Goal: Task Accomplishment & Management: Manage account settings

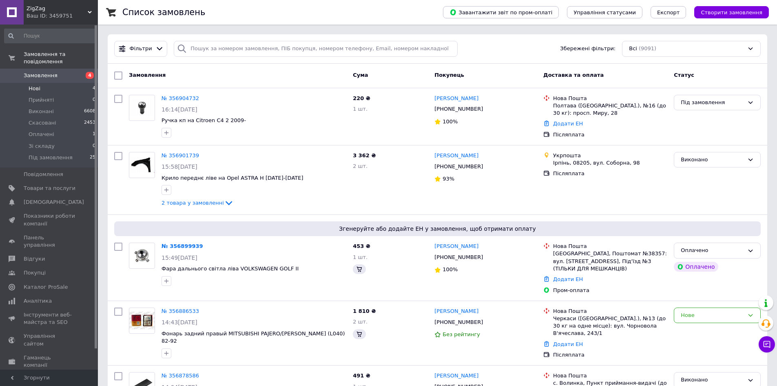
click at [56, 83] on li "Нові 4" at bounding box center [50, 88] width 100 height 11
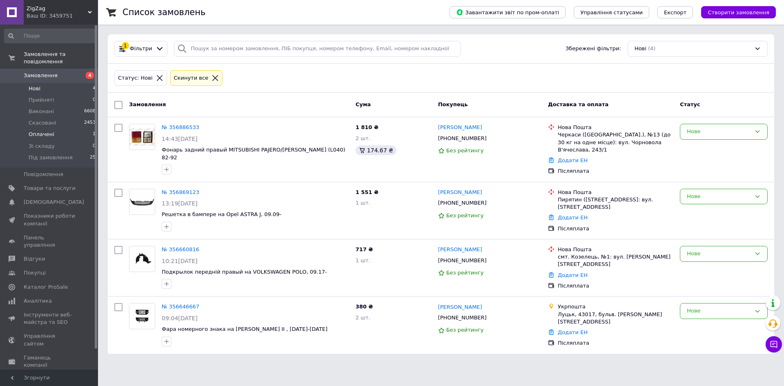
click at [68, 129] on li "Оплачені 1" at bounding box center [50, 134] width 100 height 11
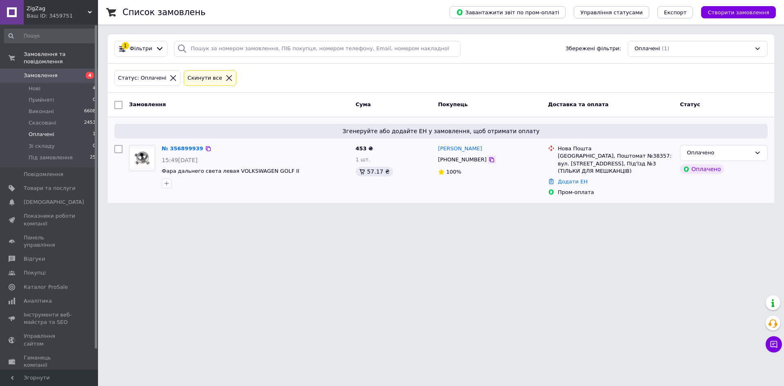
click at [488, 161] on icon at bounding box center [491, 159] width 7 height 7
click at [175, 146] on link "№ 356899939" at bounding box center [183, 148] width 42 height 6
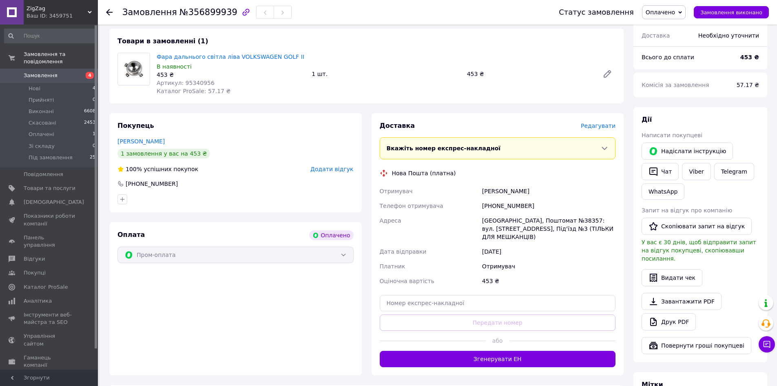
scroll to position [286, 0]
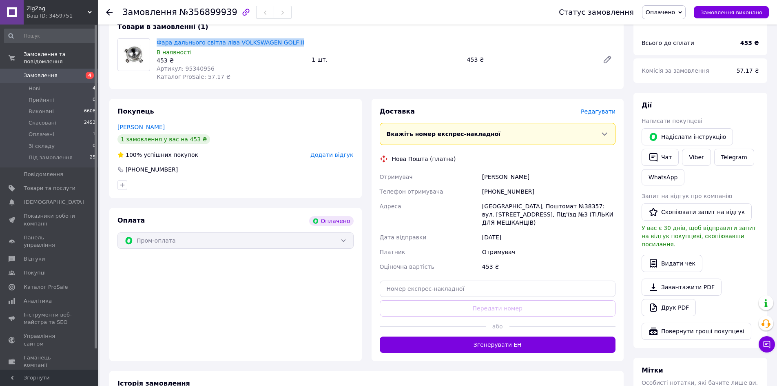
drag, startPoint x: 306, startPoint y: 28, endPoint x: 156, endPoint y: 36, distance: 150.0
click at [156, 36] on div "Товари в замовленні (1) Фара дальнього світла ліва VOLKSWAGEN GOLF II В наявнос…" at bounding box center [366, 51] width 515 height 75
click at [156, 37] on div "Фара дальнього світла ліва VOLKSWAGEN GOLF II В наявності 453 ₴ Артикул: 953409…" at bounding box center [230, 60] width 155 height 46
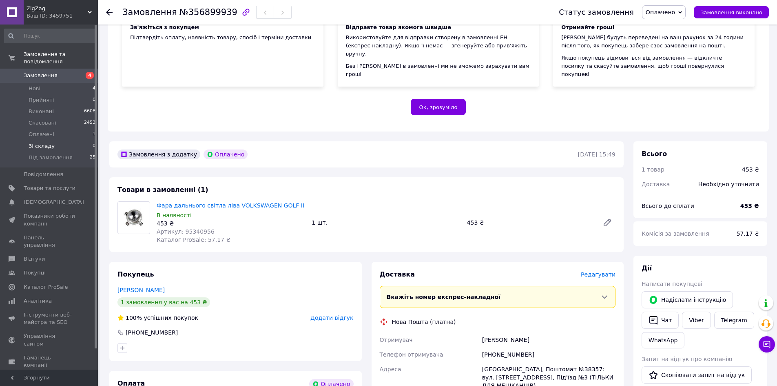
scroll to position [122, 0]
click at [66, 154] on span "Під замовлення" at bounding box center [51, 157] width 44 height 7
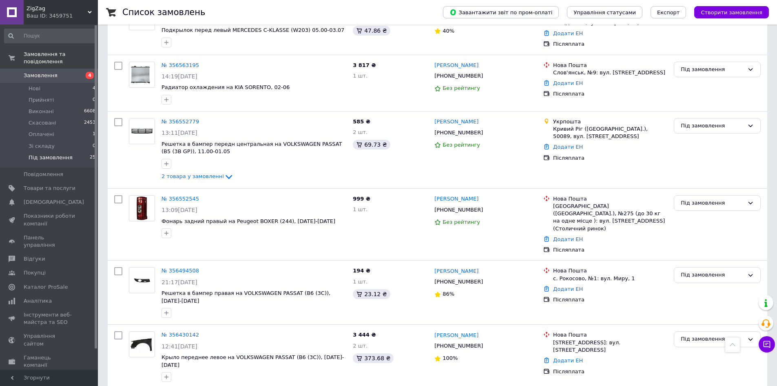
scroll to position [1020, 0]
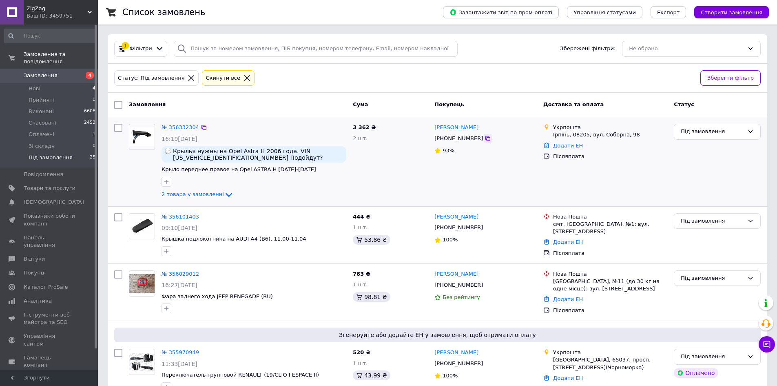
click at [486, 139] on icon at bounding box center [488, 138] width 5 height 5
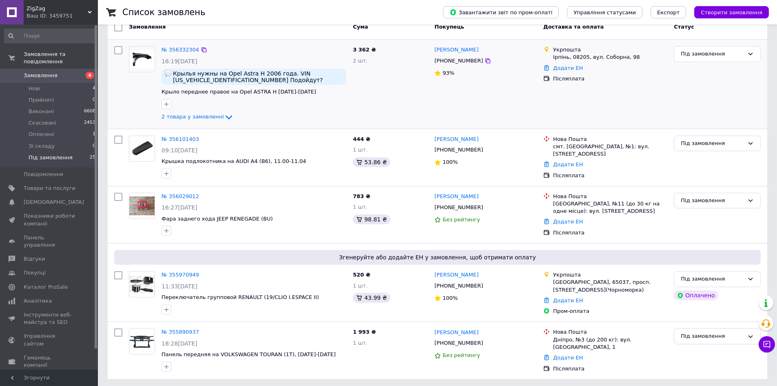
scroll to position [63, 0]
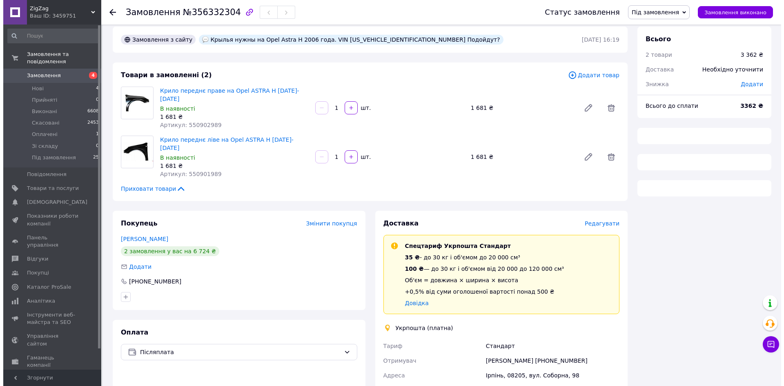
scroll to position [10, 0]
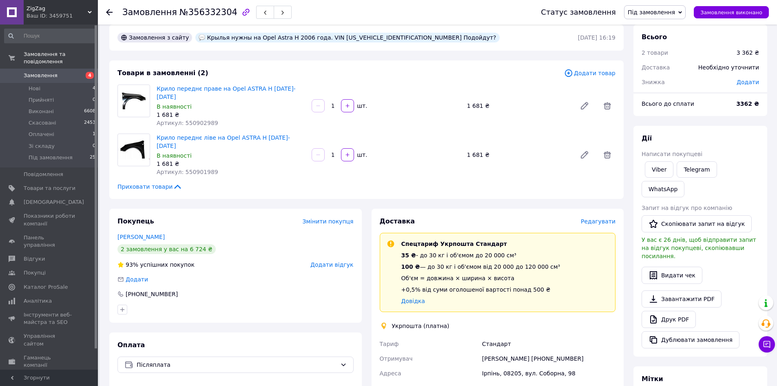
click at [598, 218] on span "Редагувати" at bounding box center [598, 221] width 35 height 7
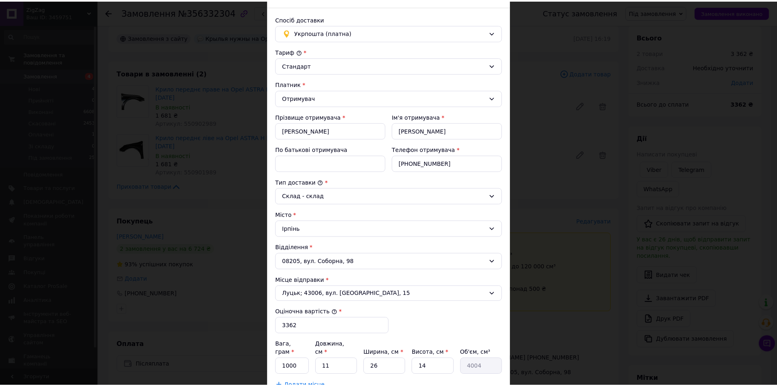
scroll to position [0, 0]
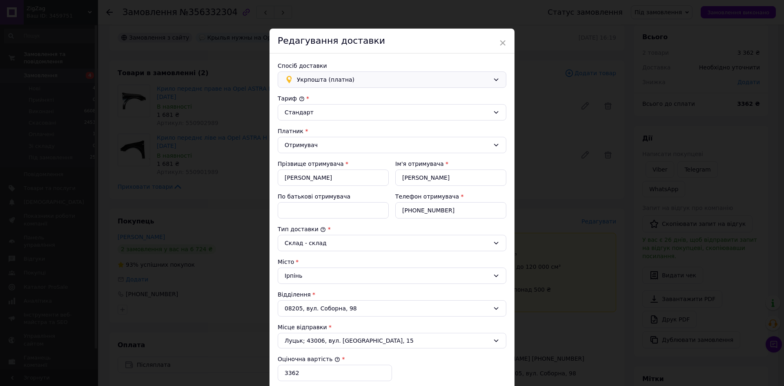
click at [364, 80] on span "Укрпошта (платна)" at bounding box center [393, 79] width 193 height 9
click at [323, 131] on span "Delivery (платна)" at bounding box center [398, 128] width 202 height 8
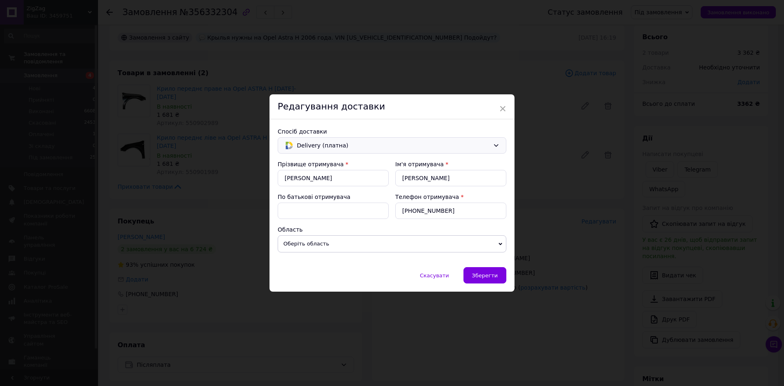
click at [372, 243] on span "Оберіть область" at bounding box center [392, 243] width 229 height 17
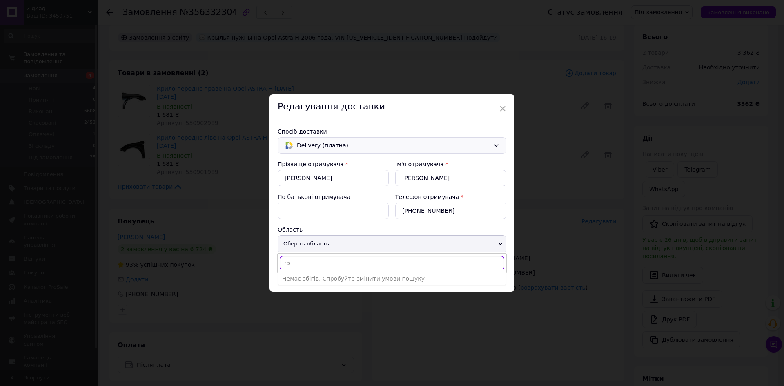
type input "r"
type input "ки"
click at [321, 277] on li "Ки ївська" at bounding box center [392, 278] width 228 height 12
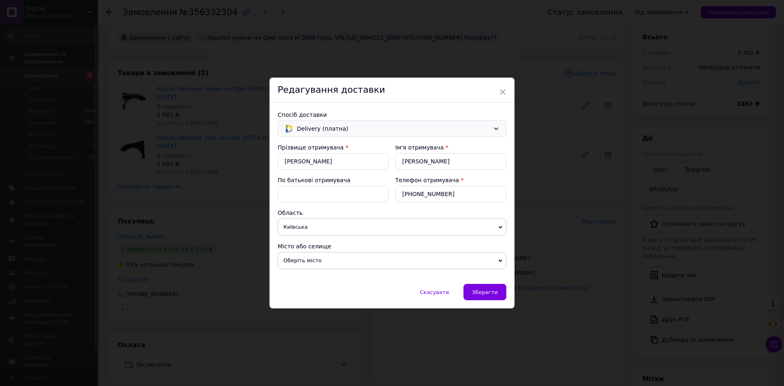
click at [318, 260] on span "Оберіть місто" at bounding box center [392, 260] width 229 height 17
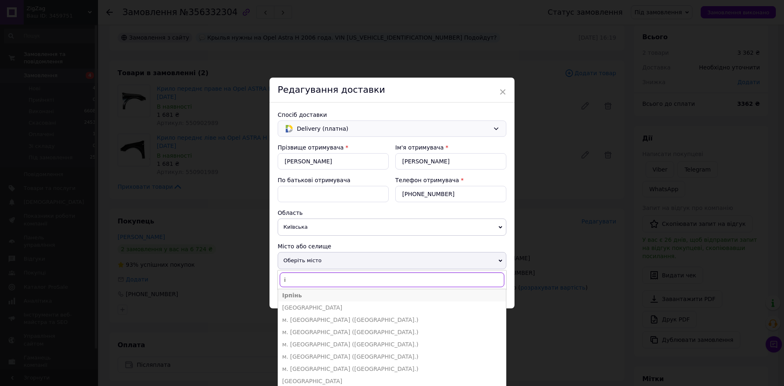
type input "і"
click at [302, 296] on li "Ірпінь" at bounding box center [392, 295] width 228 height 12
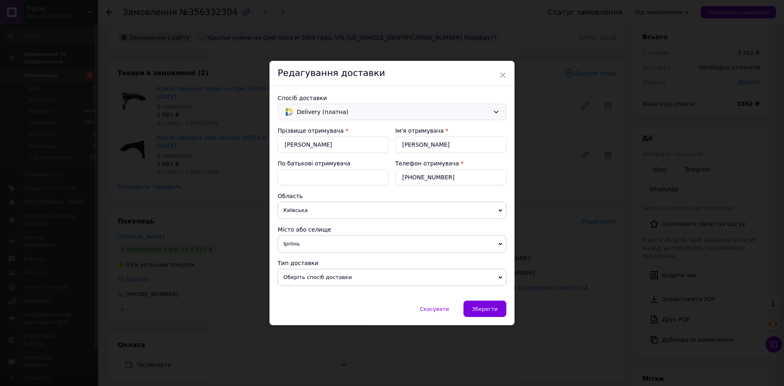
click at [385, 275] on span "Оберіть спосіб доставки" at bounding box center [392, 277] width 229 height 17
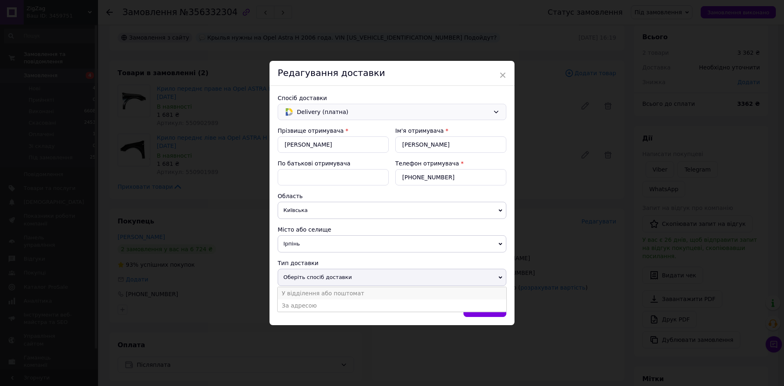
click at [325, 298] on li "У відділення або поштомат" at bounding box center [392, 293] width 229 height 12
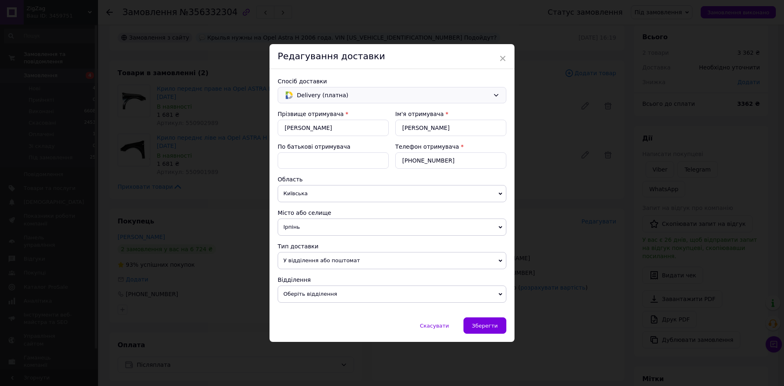
click at [338, 295] on span "Оберіть відділення" at bounding box center [392, 293] width 229 height 17
click at [328, 313] on li "вул. Озерна, 3" at bounding box center [392, 310] width 229 height 12
click at [473, 318] on div "Зберегти" at bounding box center [484, 325] width 43 height 16
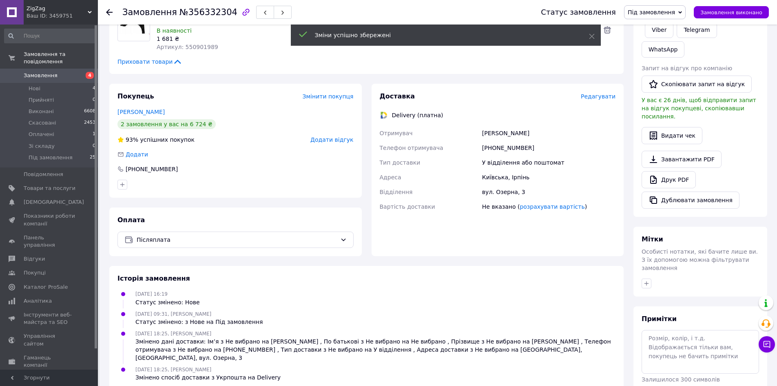
scroll to position [137, 0]
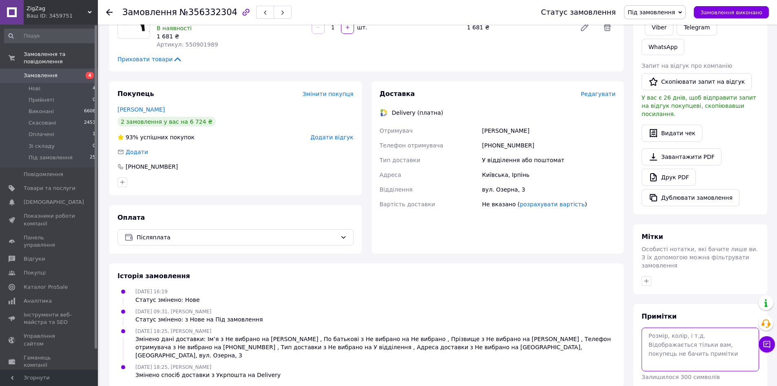
click at [674, 327] on textarea at bounding box center [701, 348] width 118 height 43
paste textarea "9902640151"
type textarea "9902640151"
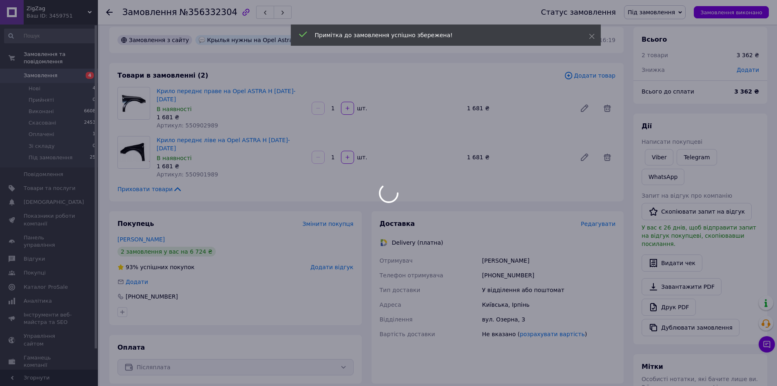
scroll to position [0, 0]
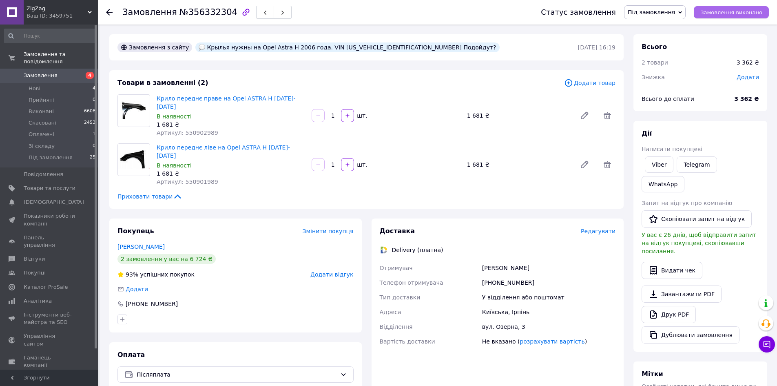
click at [715, 11] on span "Замовлення виконано" at bounding box center [732, 12] width 62 height 6
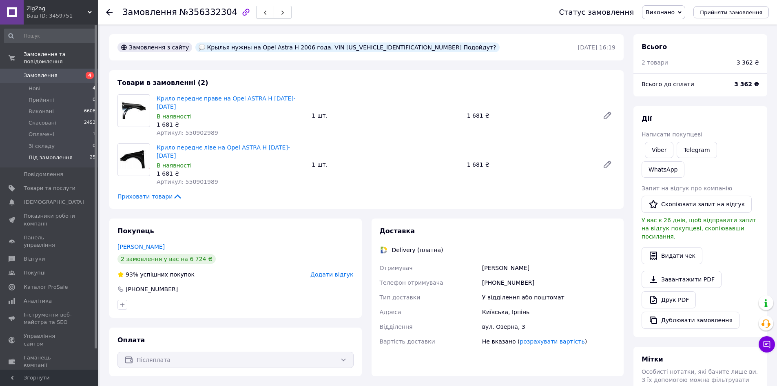
click at [56, 155] on li "Під замовлення 25" at bounding box center [50, 160] width 100 height 16
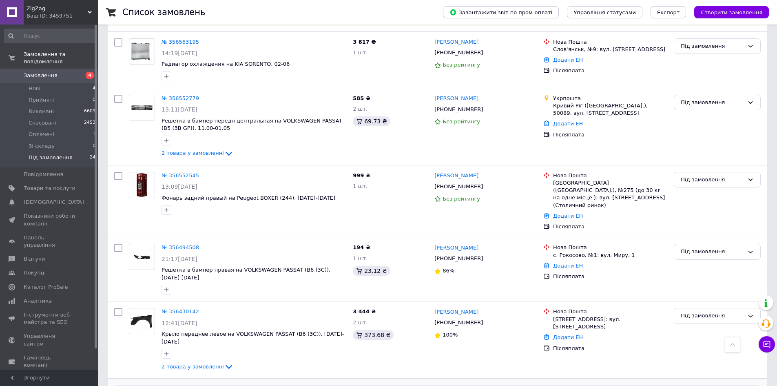
scroll to position [1020, 0]
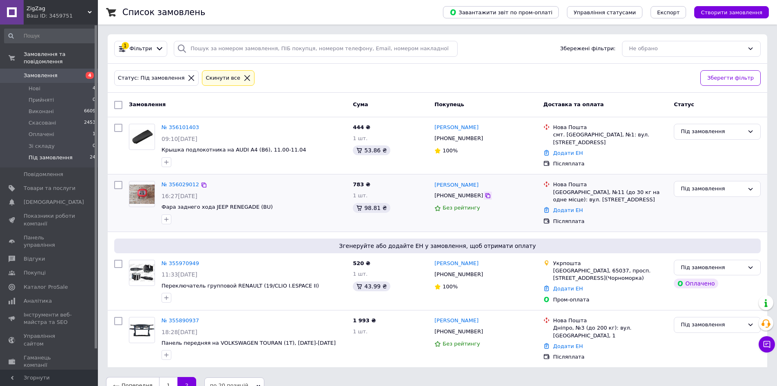
click at [486, 193] on icon at bounding box center [488, 195] width 5 height 5
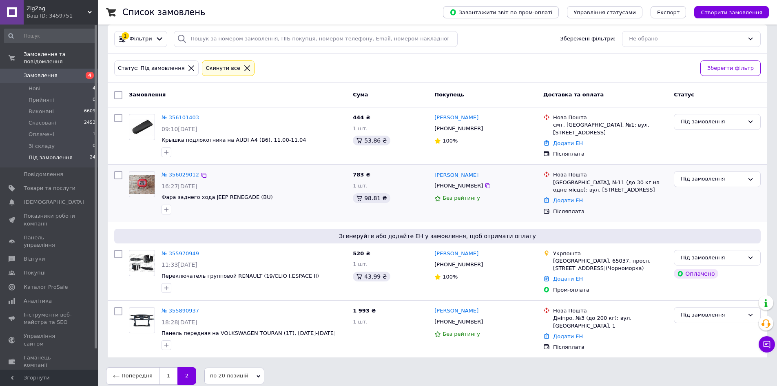
scroll to position [15, 0]
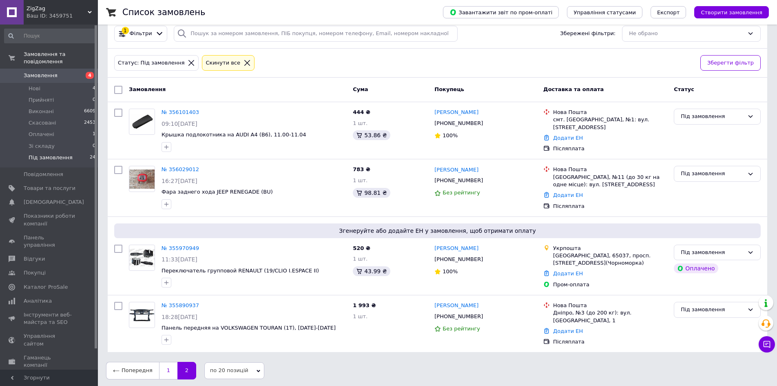
click at [161, 372] on link "1" at bounding box center [168, 370] width 18 height 17
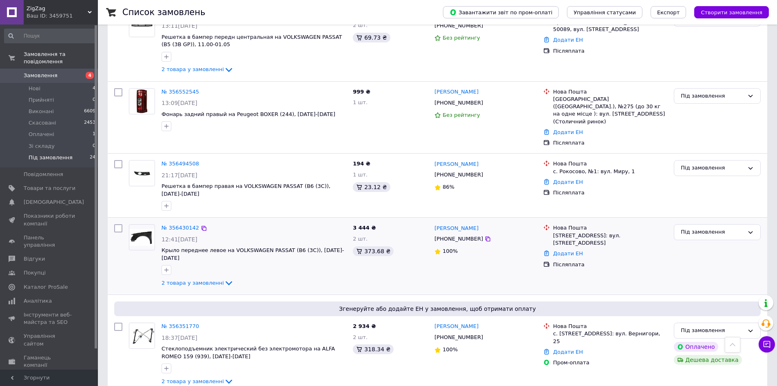
scroll to position [1020, 0]
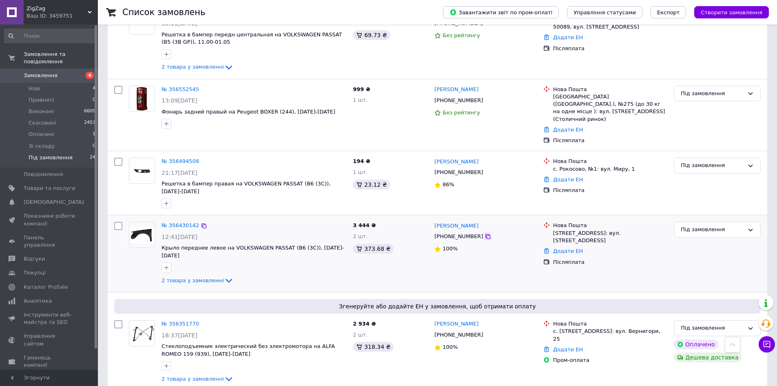
click at [486, 234] on icon at bounding box center [488, 236] width 5 height 5
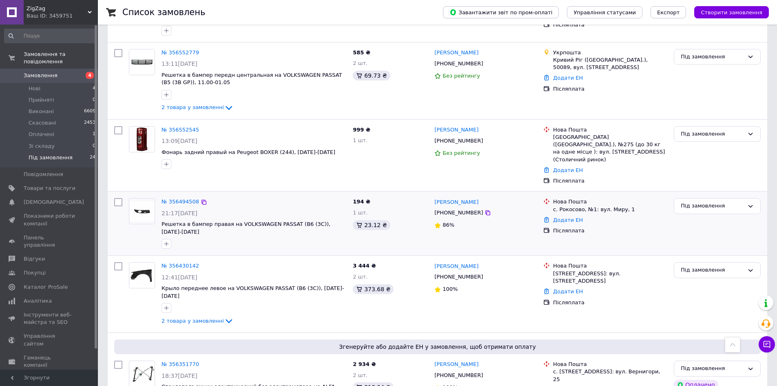
scroll to position [979, 0]
click at [485, 210] on icon at bounding box center [488, 213] width 7 height 7
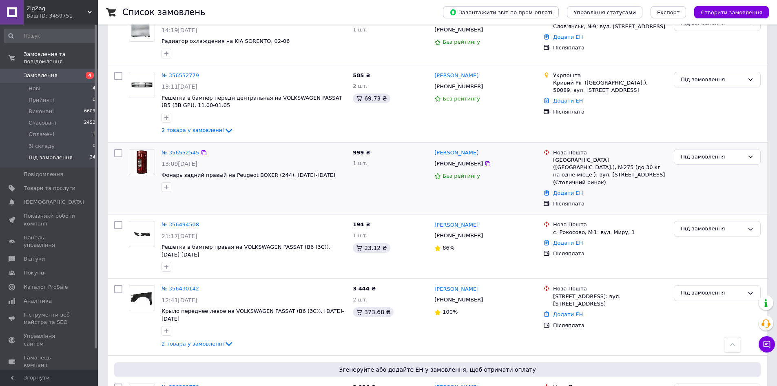
scroll to position [938, 0]
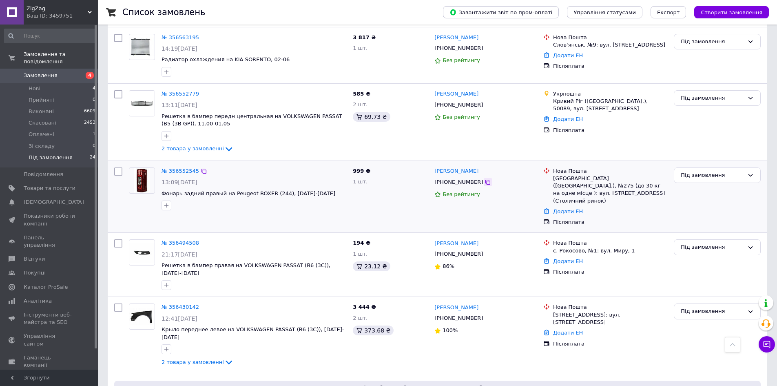
click at [485, 179] on icon at bounding box center [488, 182] width 7 height 7
